Goal: Task Accomplishment & Management: Use online tool/utility

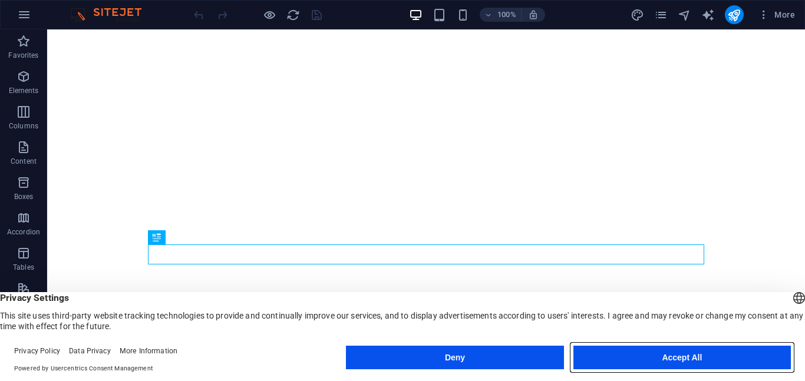
click at [619, 352] on button "Accept All" at bounding box center [681, 358] width 217 height 24
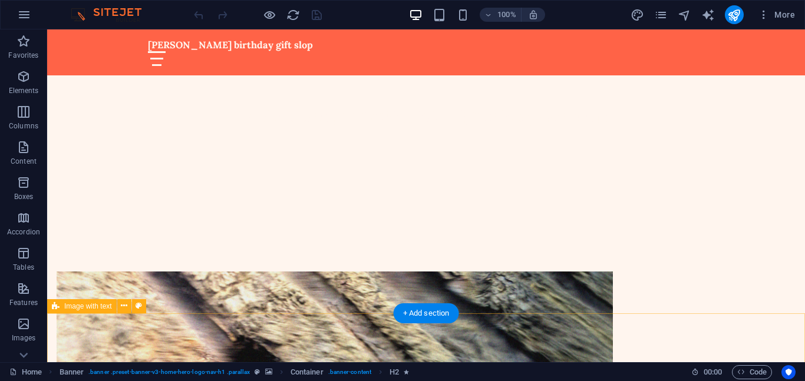
scroll to position [340, 0]
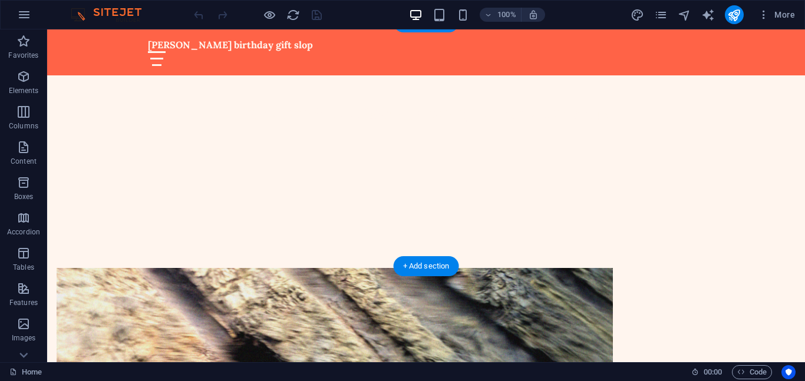
click at [317, 266] on figure at bounding box center [335, 345] width 556 height 159
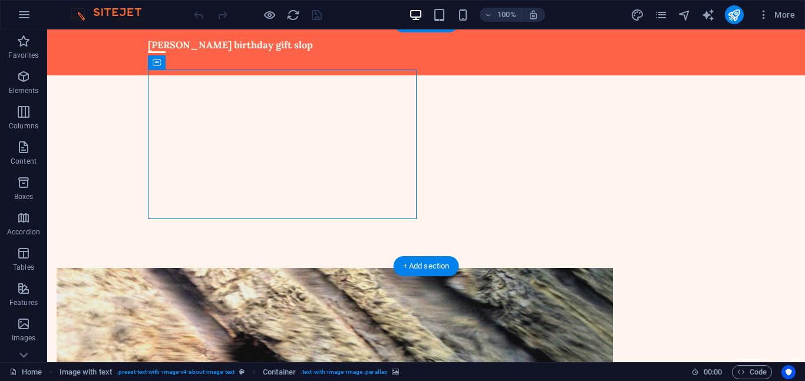
click at [317, 266] on figure at bounding box center [335, 345] width 556 height 159
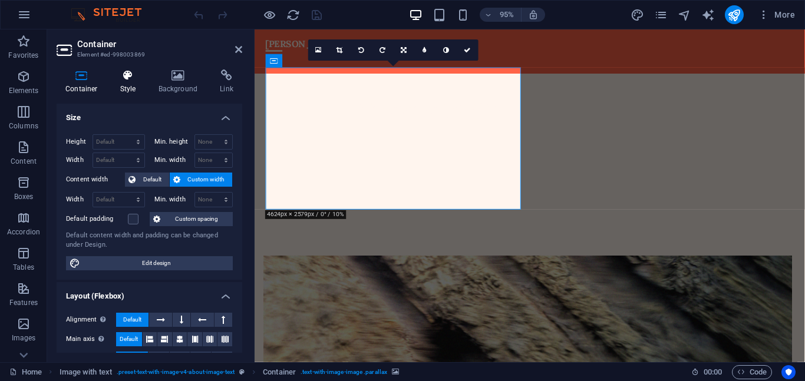
click at [135, 81] on icon at bounding box center [128, 76] width 34 height 12
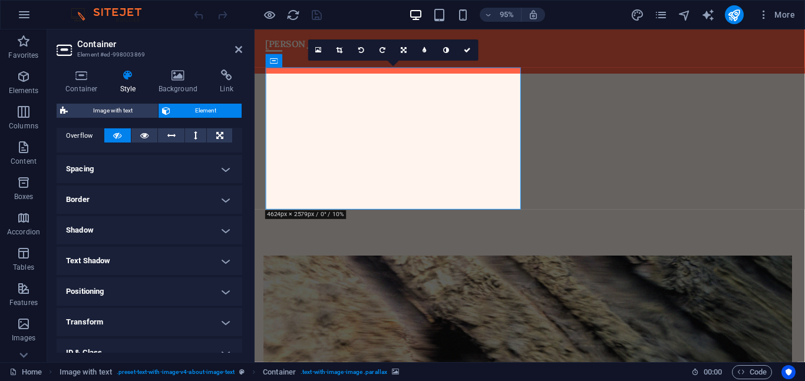
scroll to position [195, 0]
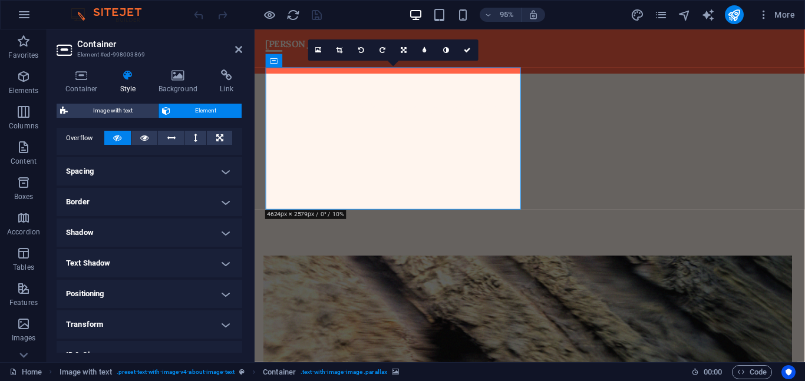
click at [137, 197] on h4 "Border" at bounding box center [150, 202] width 186 height 28
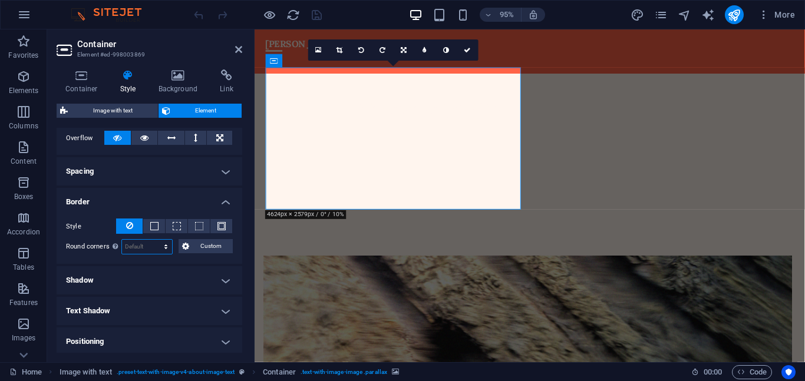
click at [135, 241] on select "Default px rem % vh vw Custom" at bounding box center [147, 247] width 50 height 14
select select "px"
click at [154, 240] on select "Default px rem % vh vw Custom" at bounding box center [147, 247] width 50 height 14
type input "0"
click at [138, 251] on input "0" at bounding box center [147, 247] width 50 height 14
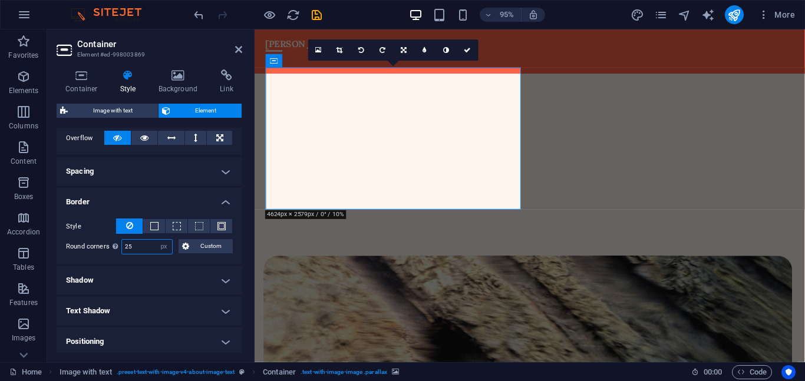
click at [140, 249] on input "25" at bounding box center [147, 247] width 50 height 14
type input "2"
type input "50"
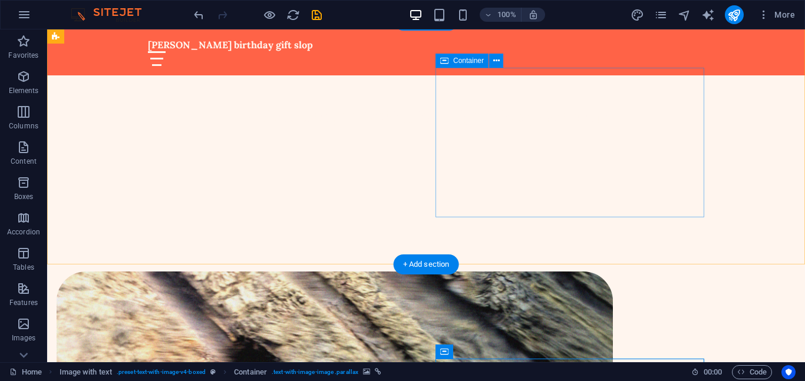
scroll to position [331, 0]
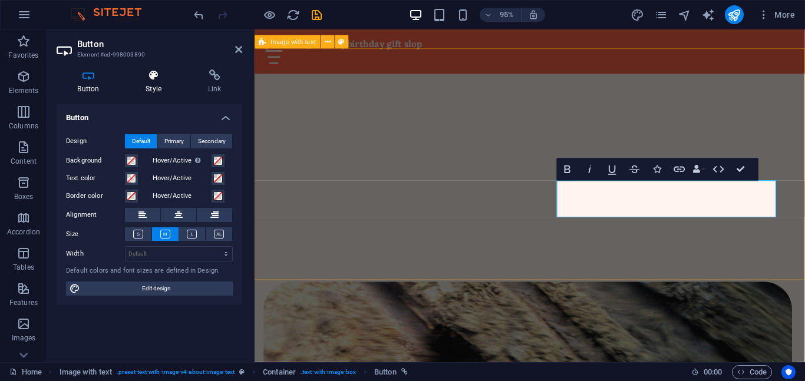
click at [142, 75] on icon at bounding box center [154, 76] width 58 height 12
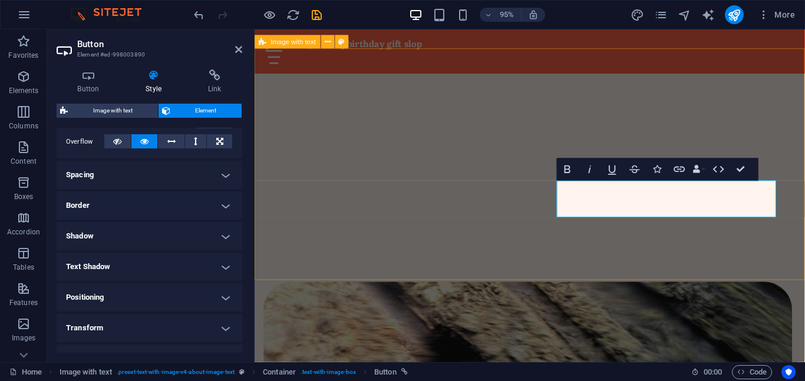
scroll to position [195, 0]
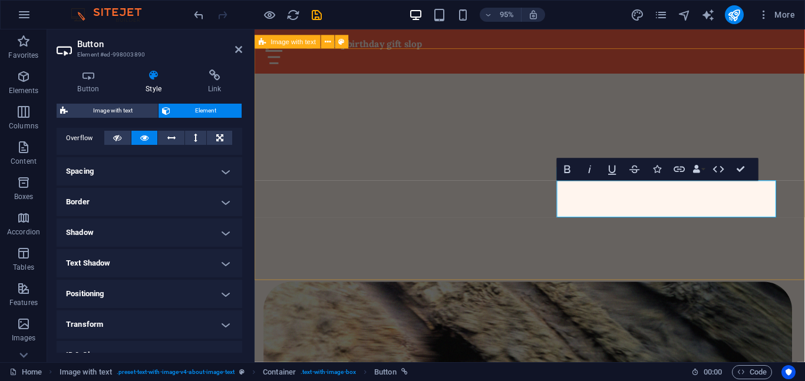
click at [102, 202] on h4 "Border" at bounding box center [150, 202] width 186 height 28
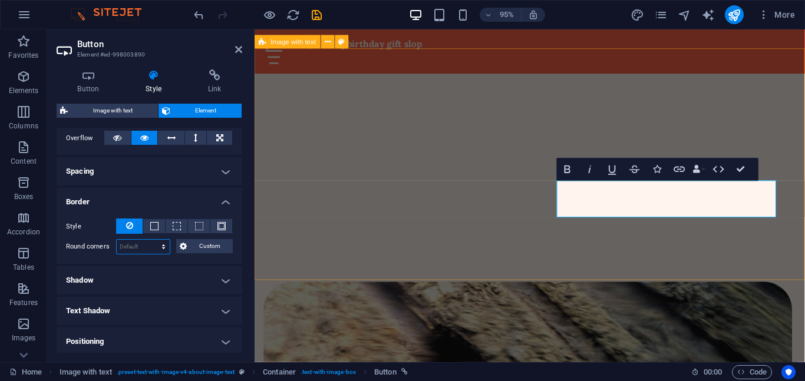
click at [128, 247] on select "Default px rem % vh vw Custom" at bounding box center [143, 247] width 53 height 14
select select "px"
click at [152, 240] on select "Default px rem % vh vw Custom" at bounding box center [143, 247] width 53 height 14
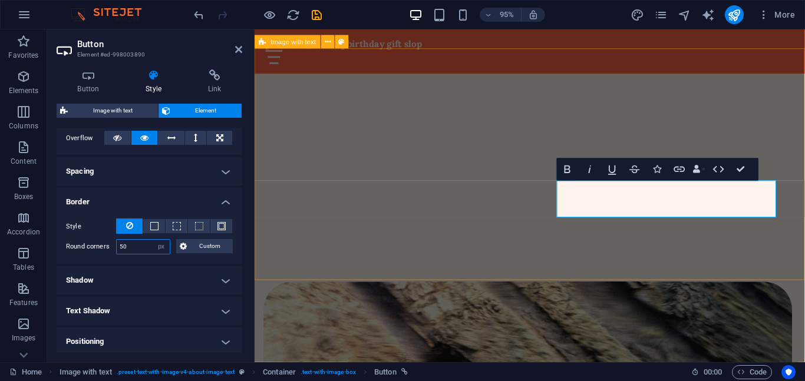
type input "50"
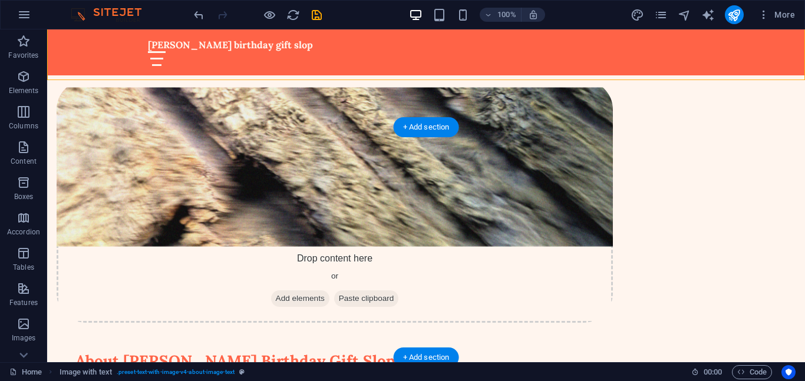
scroll to position [531, 0]
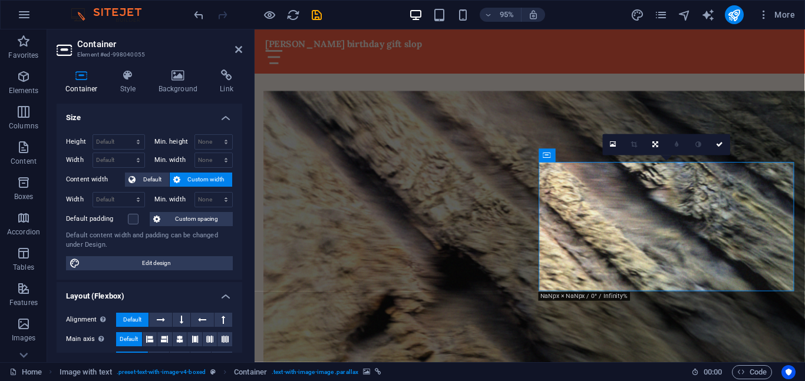
scroll to position [549, 0]
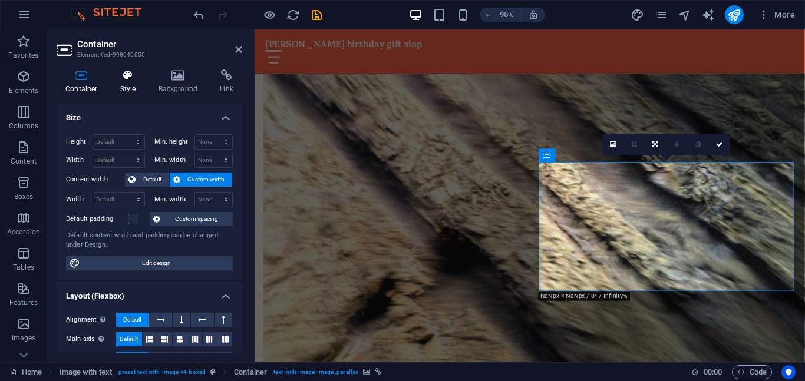
click at [115, 70] on icon at bounding box center [128, 76] width 34 height 12
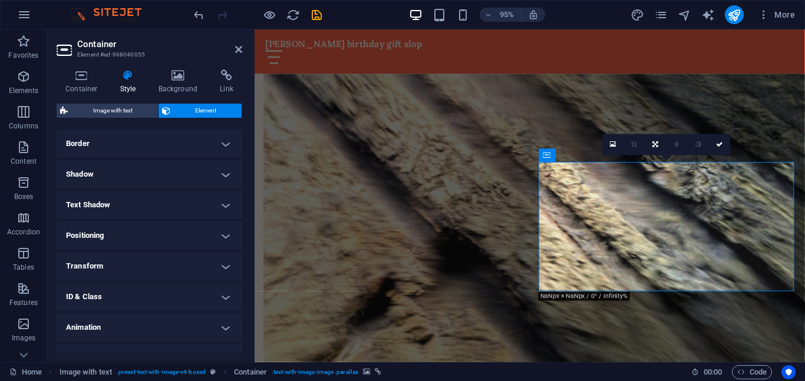
scroll to position [267, 0]
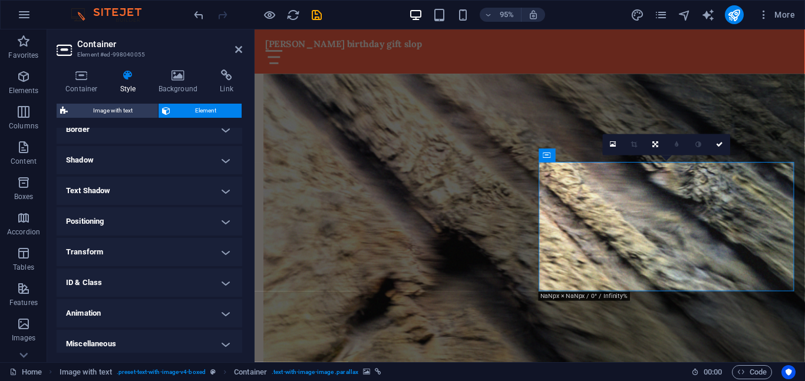
click at [203, 129] on h4 "Border" at bounding box center [150, 129] width 186 height 28
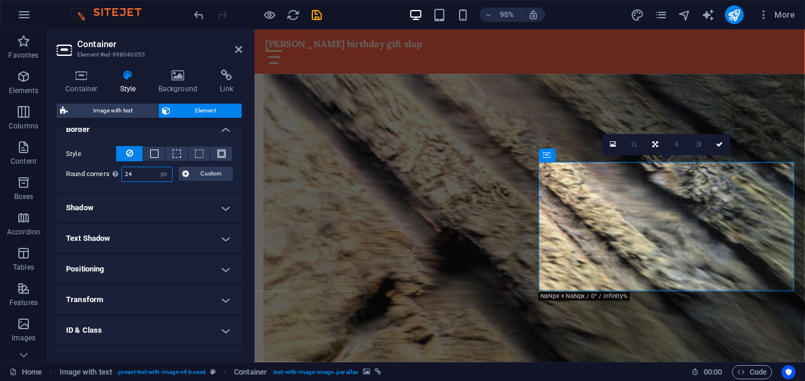
click at [147, 171] on input "24" at bounding box center [147, 174] width 50 height 14
type input "2"
type input "50"
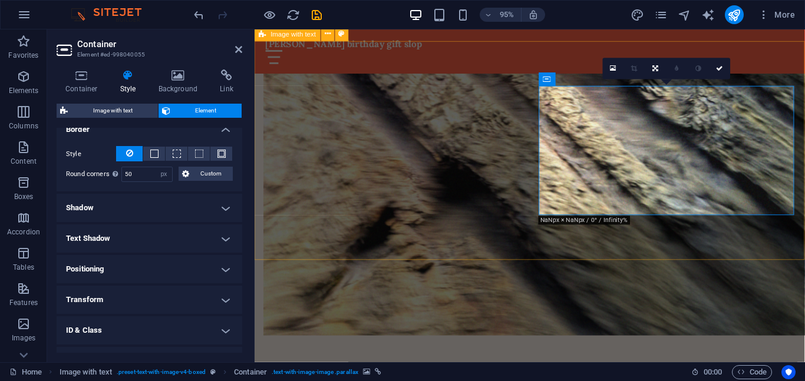
scroll to position [629, 0]
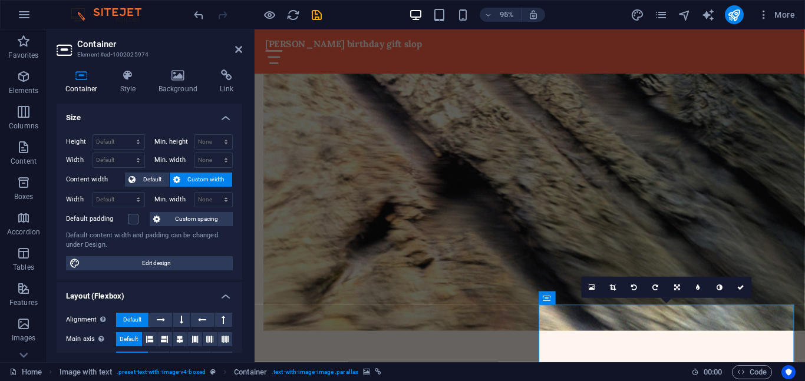
scroll to position [227, 0]
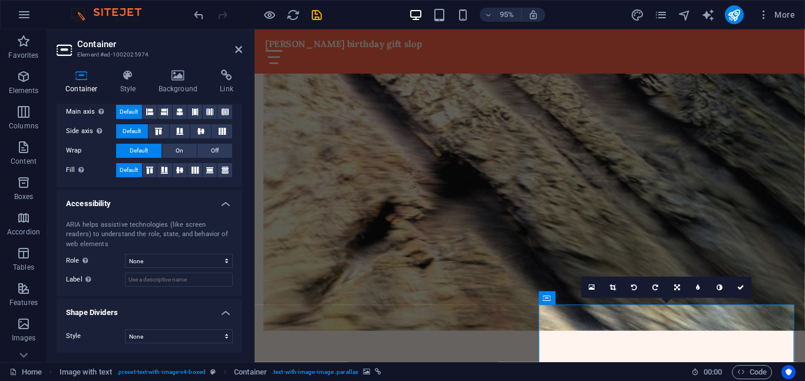
click at [106, 94] on div "Container Style Background Link Size Height Default px rem % vh vw Min. height …" at bounding box center [150, 211] width 186 height 283
click at [124, 83] on h4 "Style" at bounding box center [130, 82] width 38 height 25
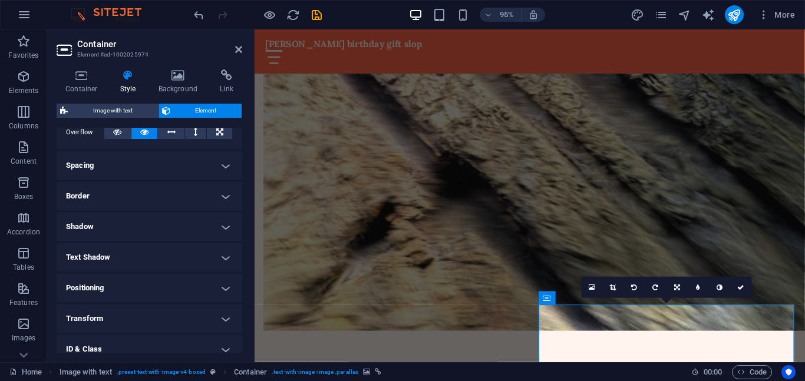
scroll to position [205, 0]
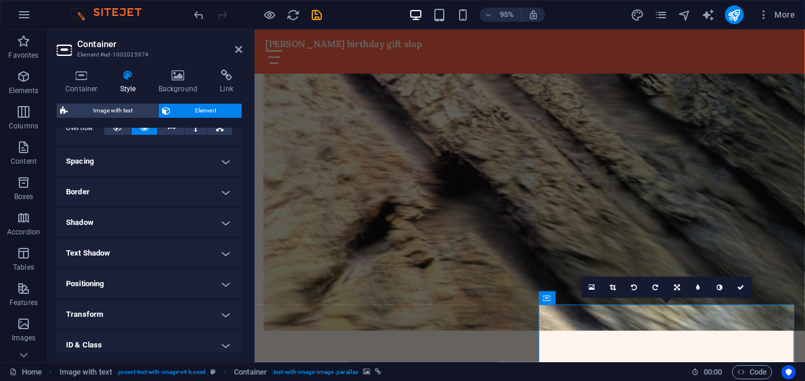
click at [143, 191] on h4 "Border" at bounding box center [150, 192] width 186 height 28
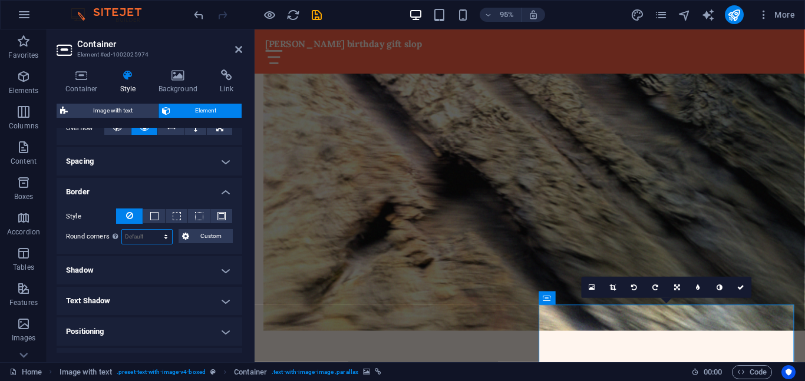
click at [143, 233] on select "Default px rem % vh vw Custom" at bounding box center [147, 237] width 50 height 14
select select "px"
click at [154, 230] on select "Default px rem % vh vw Custom" at bounding box center [147, 237] width 50 height 14
type input "50"
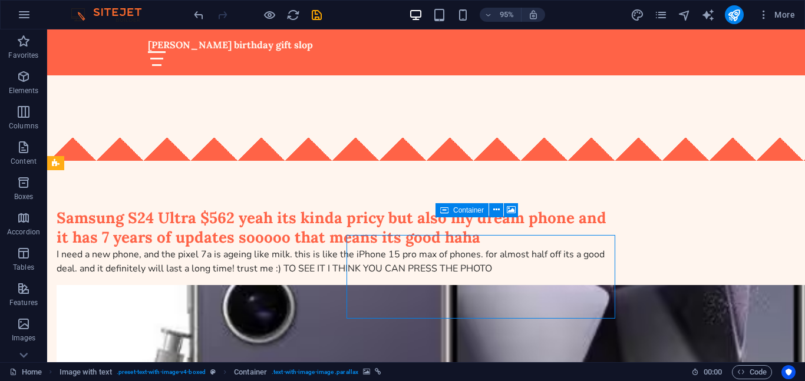
scroll to position [891, 0]
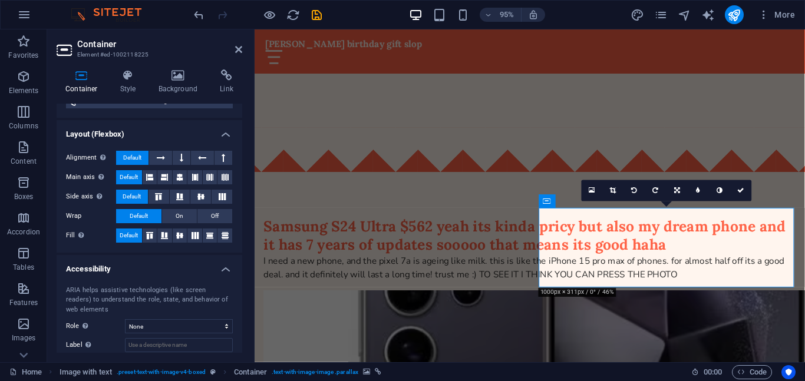
scroll to position [227, 0]
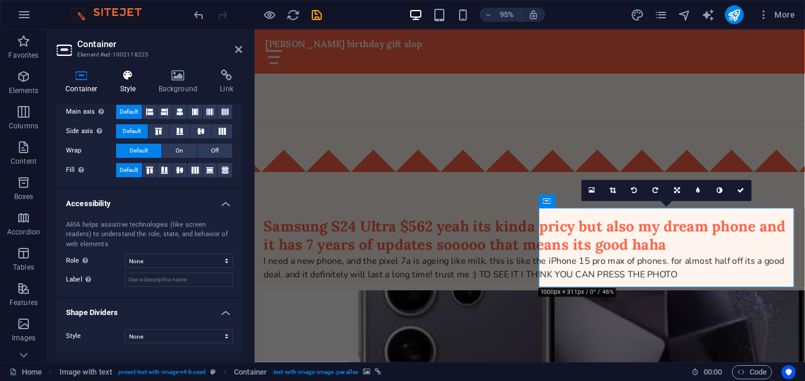
click at [118, 93] on h4 "Style" at bounding box center [130, 82] width 38 height 25
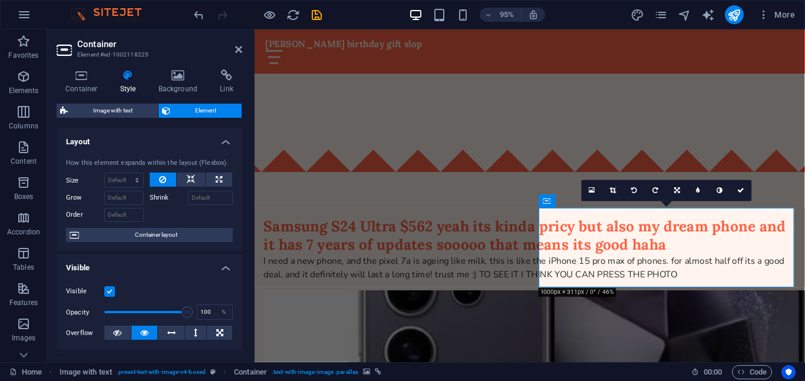
scroll to position [87, 0]
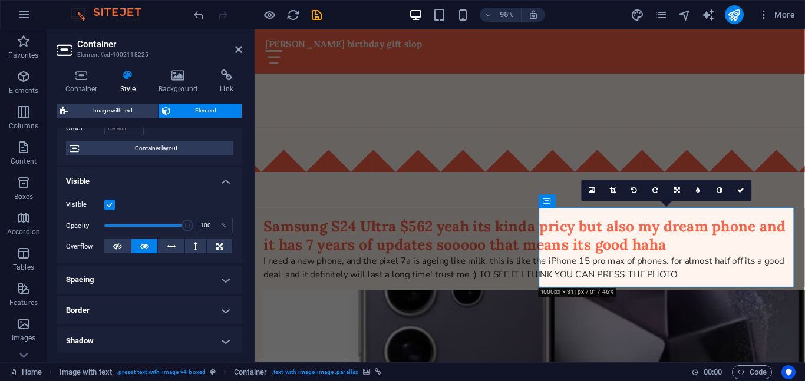
click at [147, 273] on h4 "Spacing" at bounding box center [150, 280] width 186 height 28
click at [147, 273] on h4 "Spacing" at bounding box center [150, 276] width 186 height 21
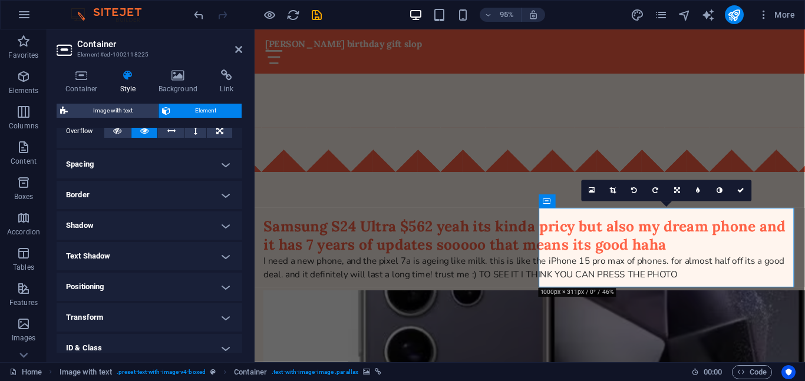
scroll to position [207, 0]
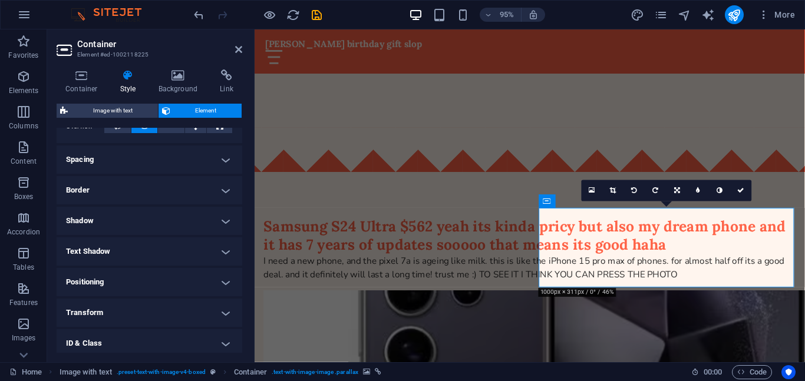
click at [130, 187] on h4 "Border" at bounding box center [150, 190] width 186 height 28
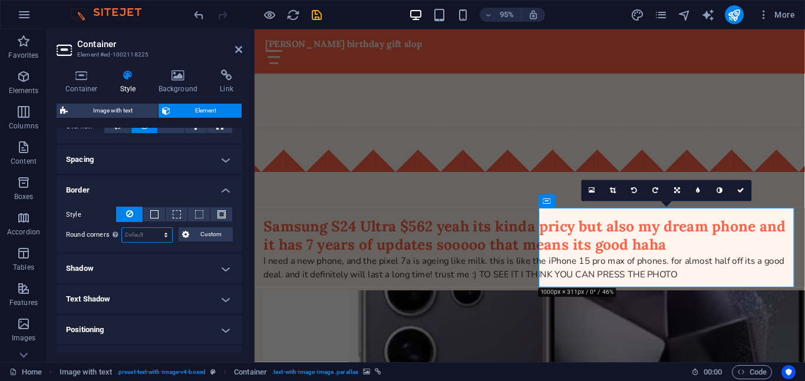
click at [128, 236] on select "Default px rem % vh vw Custom" at bounding box center [147, 235] width 50 height 14
select select "rem"
click at [154, 228] on select "Default px rem % vh vw Custom" at bounding box center [147, 235] width 50 height 14
type input "0"
click at [137, 236] on input "0" at bounding box center [147, 235] width 50 height 14
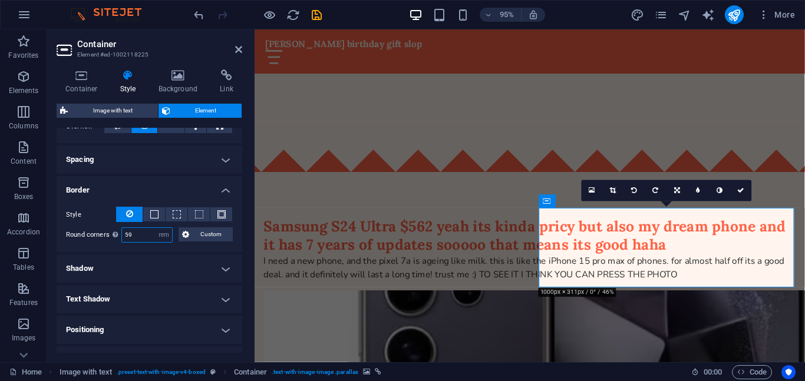
type input "59"
click at [164, 230] on select "Default px rem % vh vw Custom" at bounding box center [164, 235] width 16 height 14
select select "px"
click at [156, 228] on select "Default px rem % vh vw Custom" at bounding box center [164, 235] width 16 height 14
type input "50"
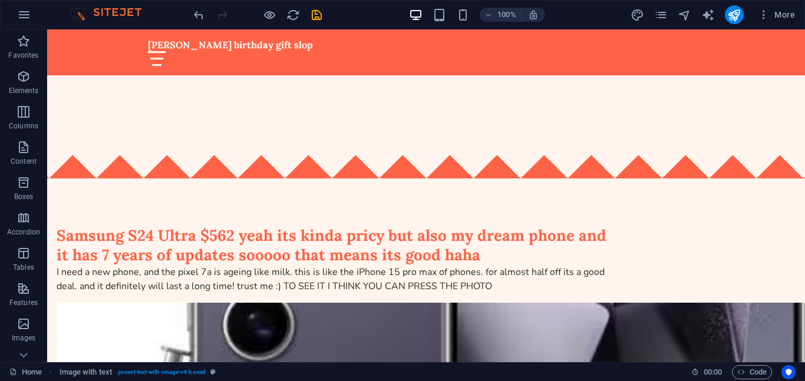
scroll to position [1225, 0]
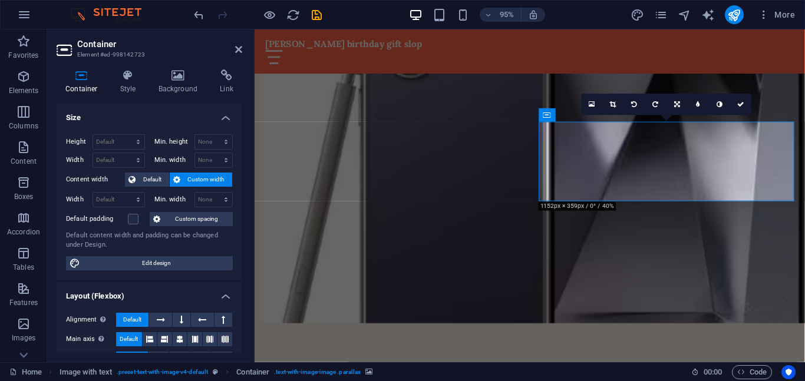
click at [209, 104] on h4 "Size" at bounding box center [150, 114] width 186 height 21
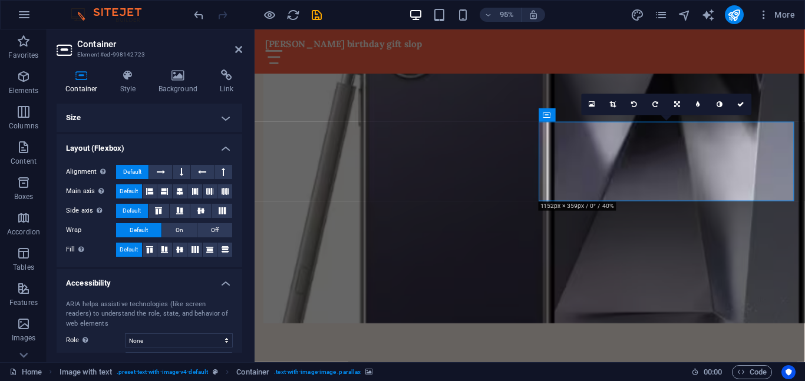
click at [199, 96] on div "Container Style Background Link Size Height Default px rem % vh vw Min. height …" at bounding box center [150, 211] width 186 height 283
click at [191, 94] on h4 "Background" at bounding box center [181, 82] width 62 height 25
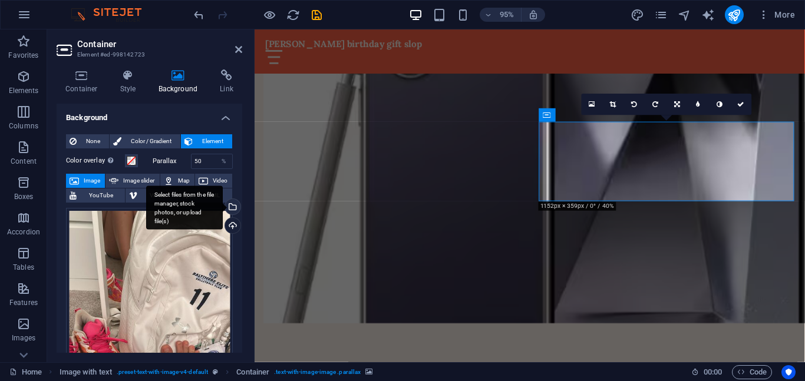
click at [223, 202] on div "Select files from the file manager, stock photos, or upload file(s)" at bounding box center [184, 208] width 77 height 44
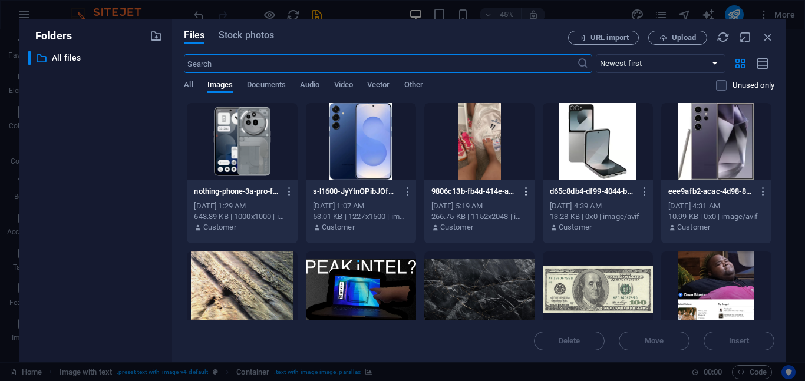
click at [527, 192] on icon "button" at bounding box center [526, 191] width 11 height 11
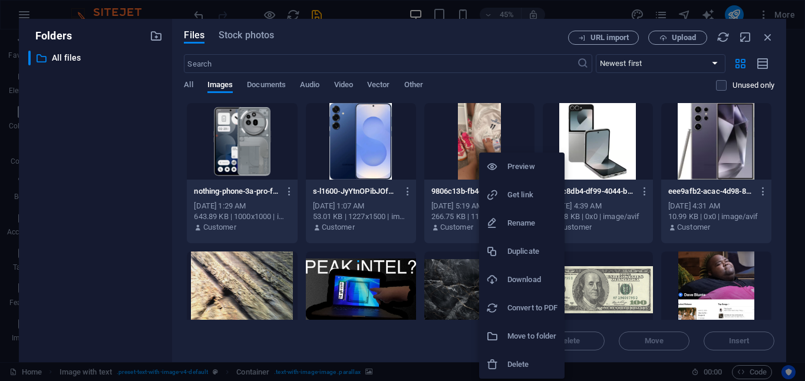
click at [550, 283] on h6 "Download" at bounding box center [532, 280] width 50 height 14
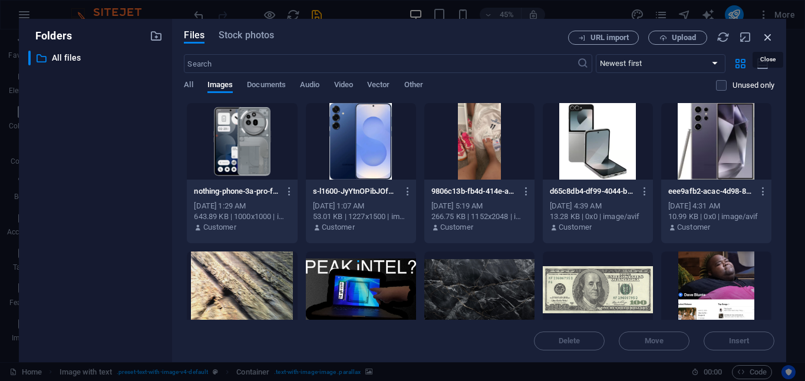
click at [766, 37] on icon "button" at bounding box center [767, 37] width 13 height 13
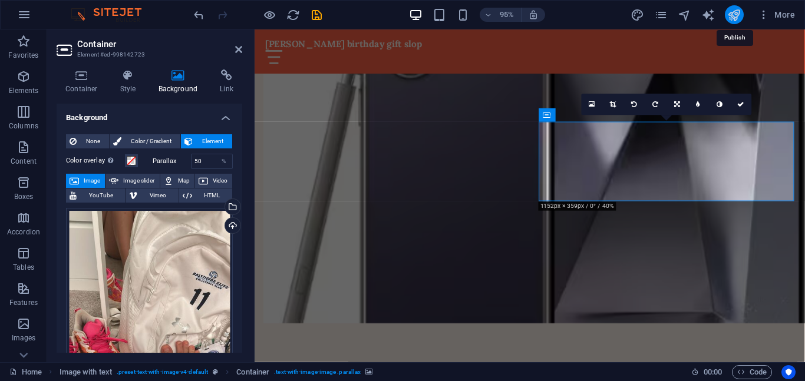
click at [731, 14] on icon "publish" at bounding box center [734, 15] width 14 height 14
